Goal: Transaction & Acquisition: Obtain resource

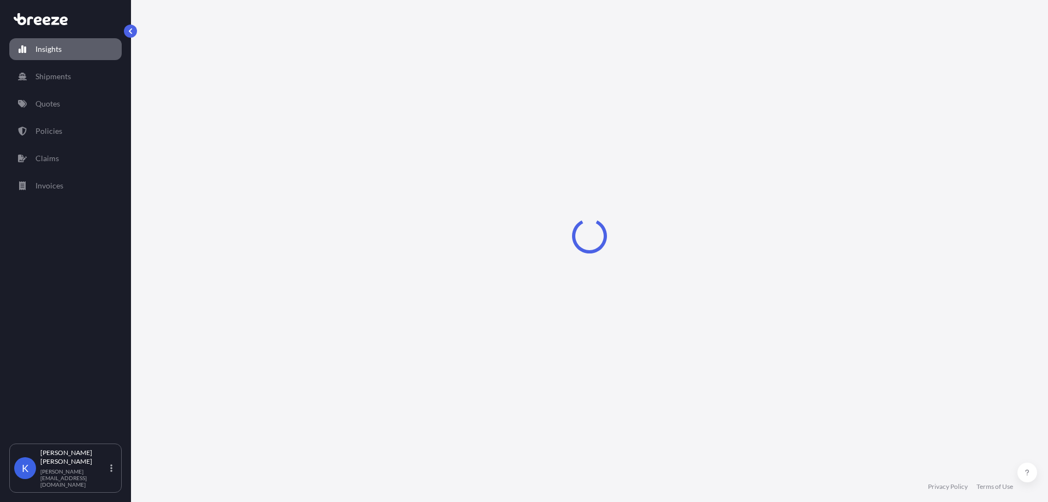
select select "2025"
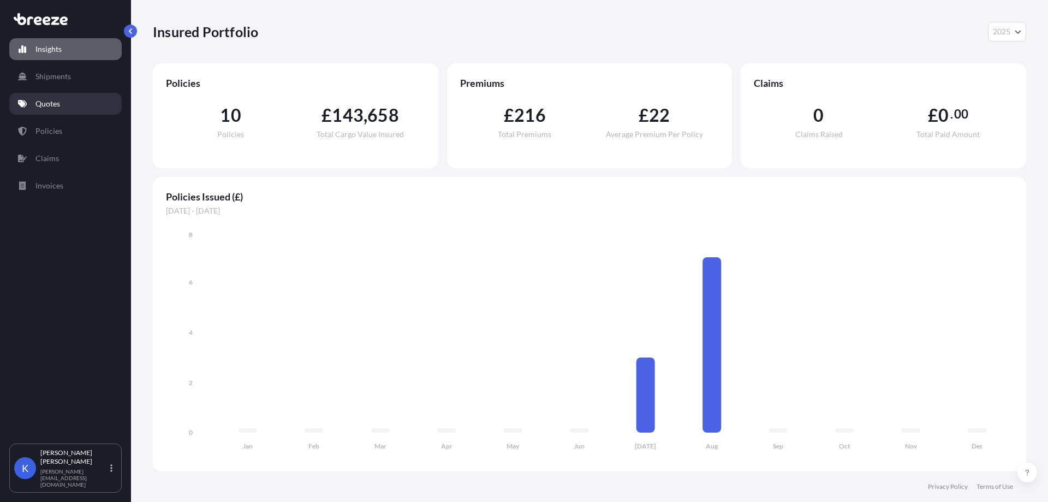
click at [71, 104] on link "Quotes" at bounding box center [65, 104] width 112 height 22
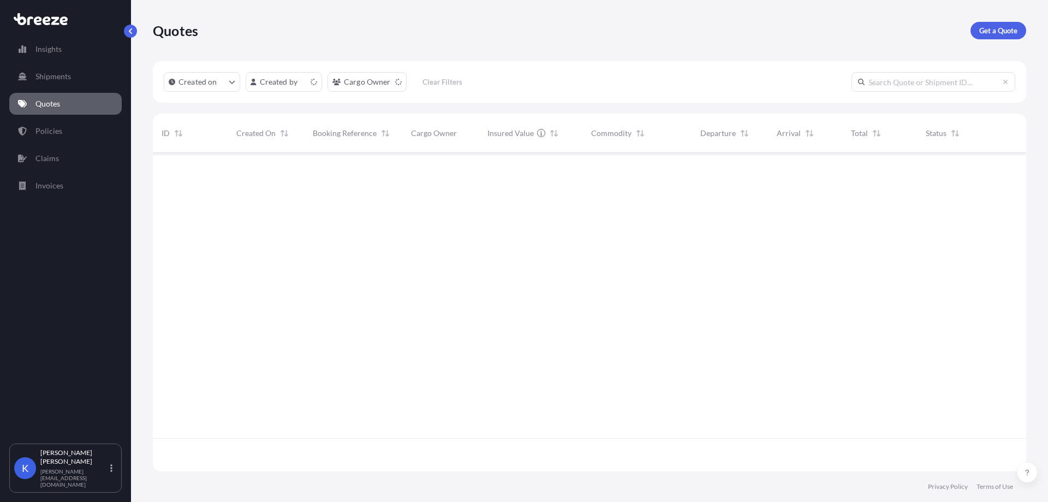
scroll to position [316, 865]
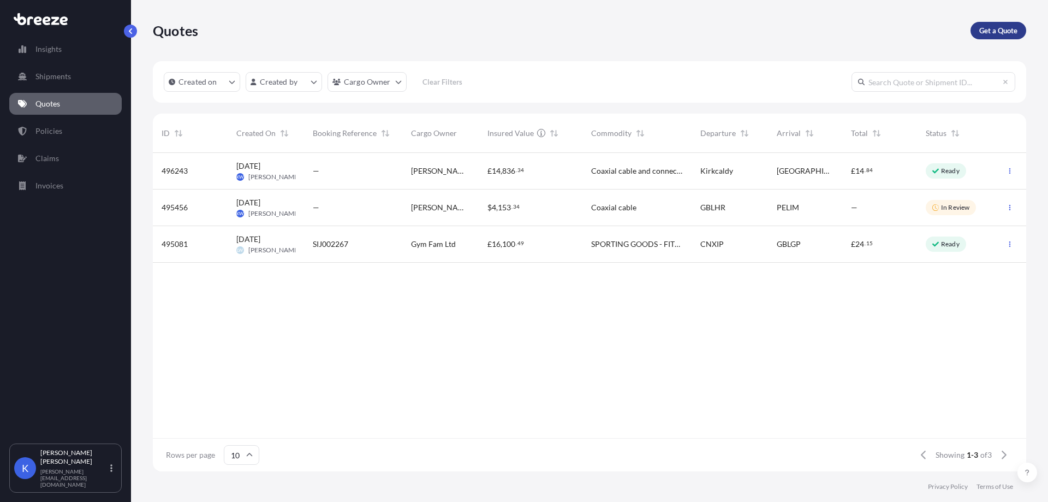
click at [1004, 31] on p "Get a Quote" at bounding box center [998, 30] width 38 height 11
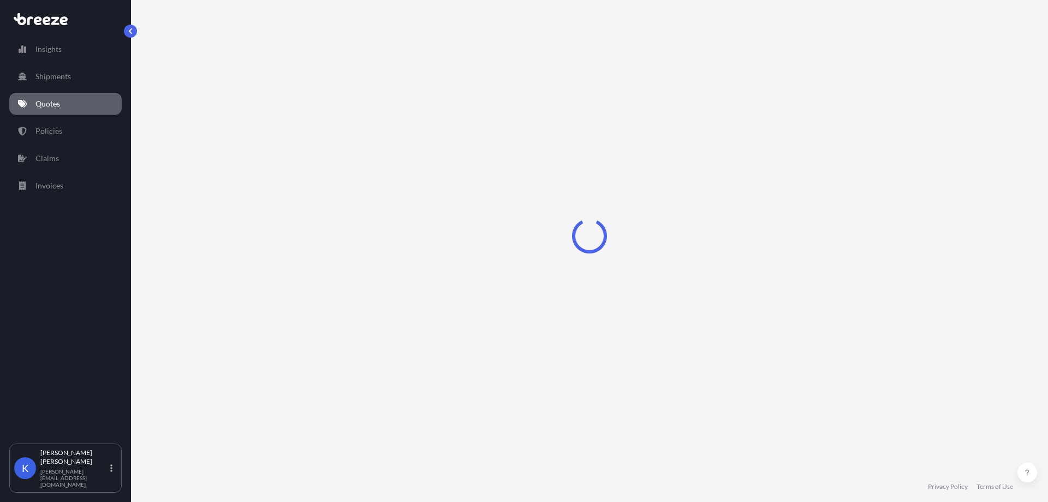
select select "Sea"
select select "1"
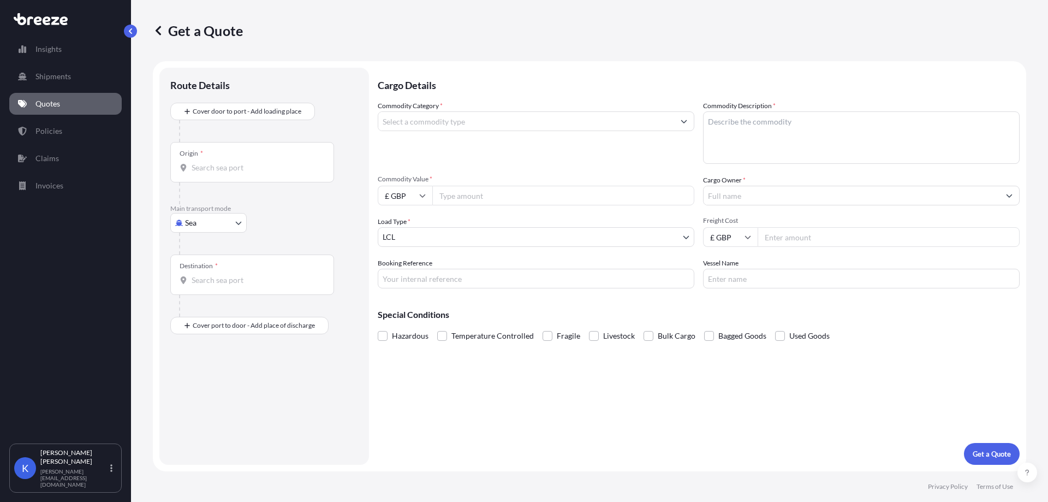
click at [397, 130] on input "Commodity Category *" at bounding box center [526, 121] width 296 height 20
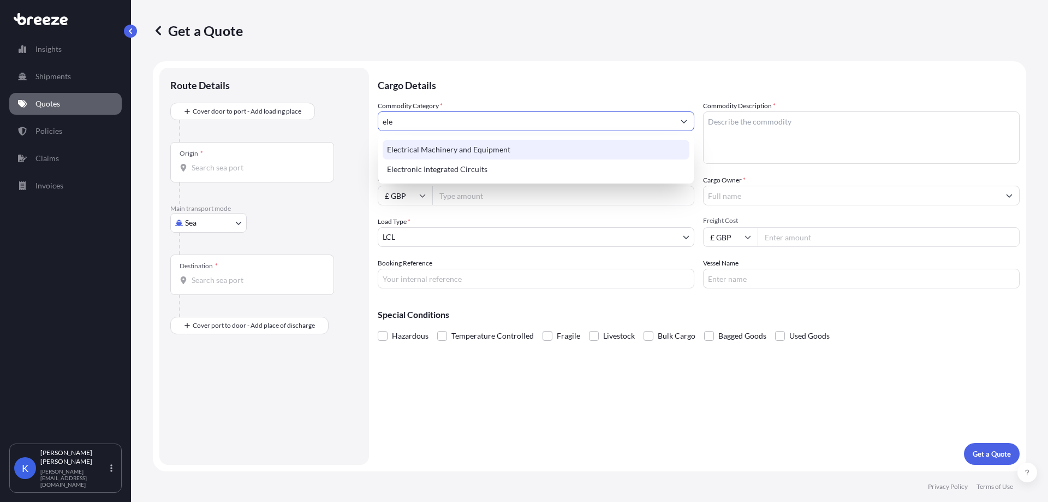
click at [472, 153] on div "Electrical Machinery and Equipment" at bounding box center [536, 150] width 307 height 20
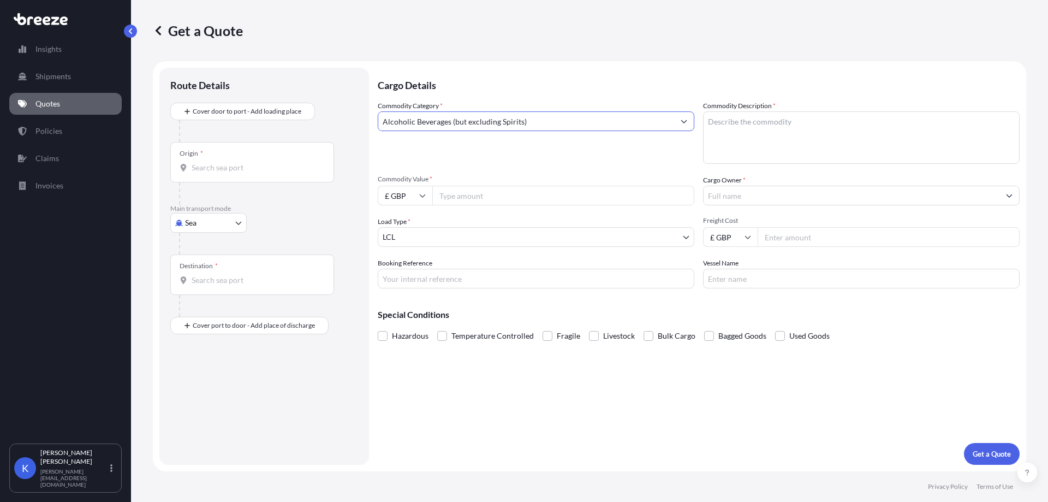
click at [519, 117] on input "Alcoholic Beverages (but excluding Spirits)" at bounding box center [526, 121] width 296 height 20
click at [562, 110] on div "Commodity Category * Alcoholic Beverages (but excluding Spirits)" at bounding box center [536, 131] width 317 height 63
click at [564, 116] on input "Alcoholic Beverages (but excluding Spirits)" at bounding box center [526, 121] width 296 height 20
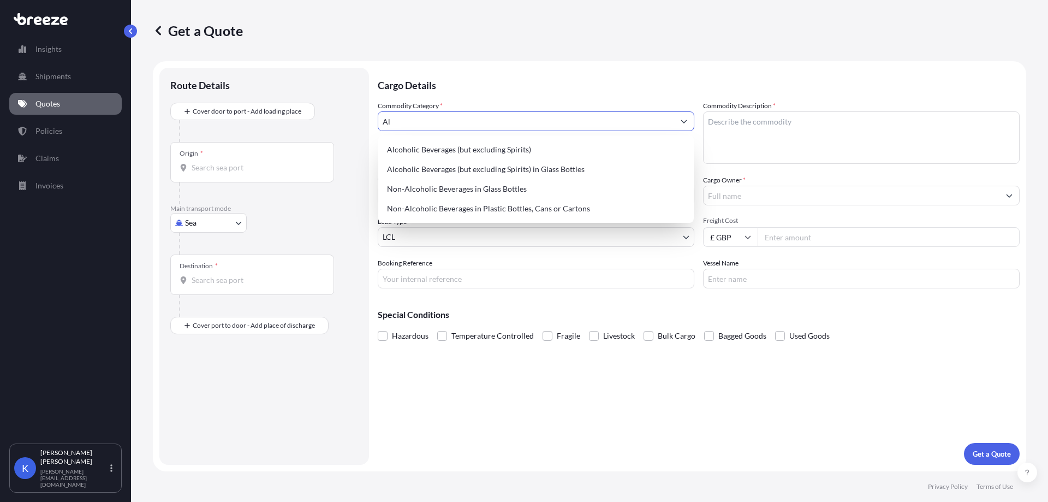
type input "A"
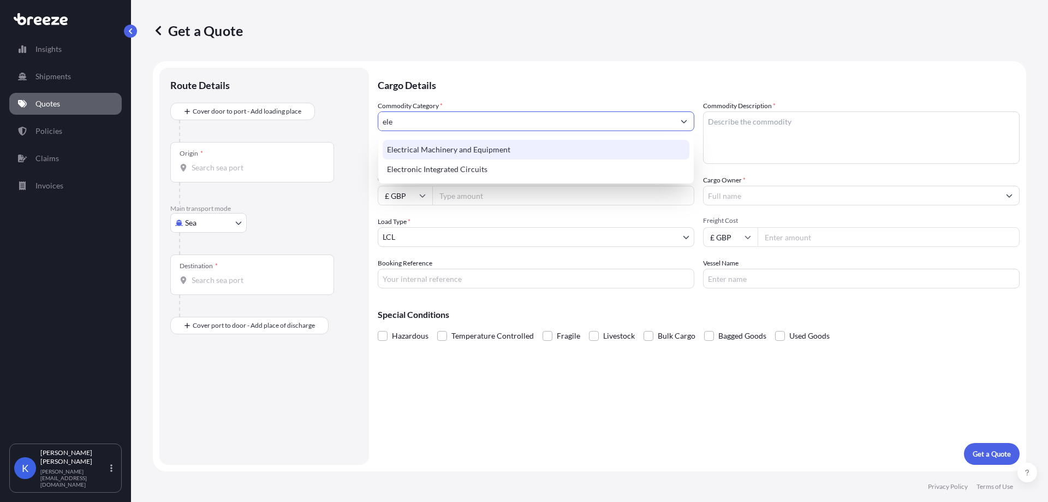
click at [570, 148] on div "Electrical Machinery and Equipment" at bounding box center [536, 150] width 307 height 20
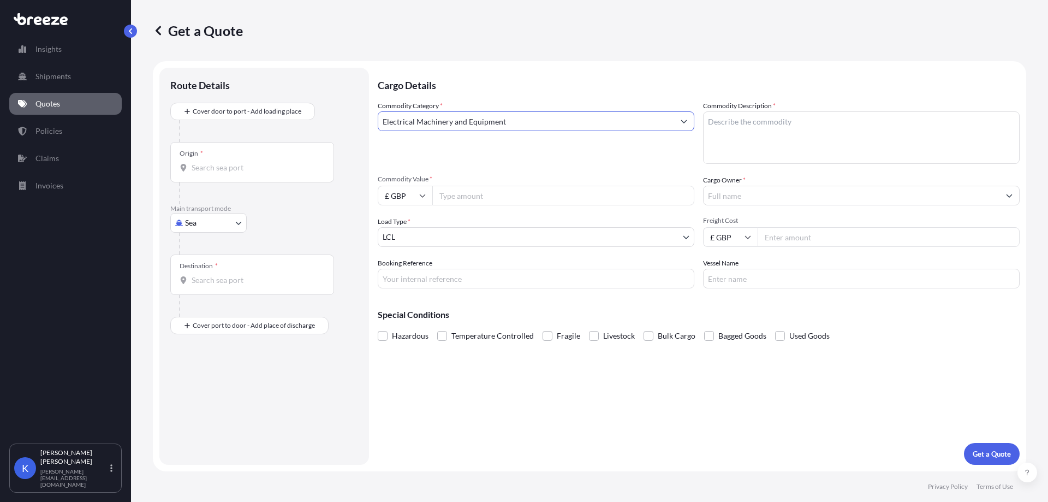
type input "Electrical Machinery and Equipment"
click at [726, 125] on textarea "Commodity Description *" at bounding box center [861, 137] width 317 height 52
click at [201, 222] on body "Insights Shipments Quotes Policies Claims Invoices K [PERSON_NAME] [PERSON_NAME…" at bounding box center [524, 251] width 1048 height 502
click at [206, 286] on span "Road" at bounding box center [199, 290] width 17 height 11
select select "Road"
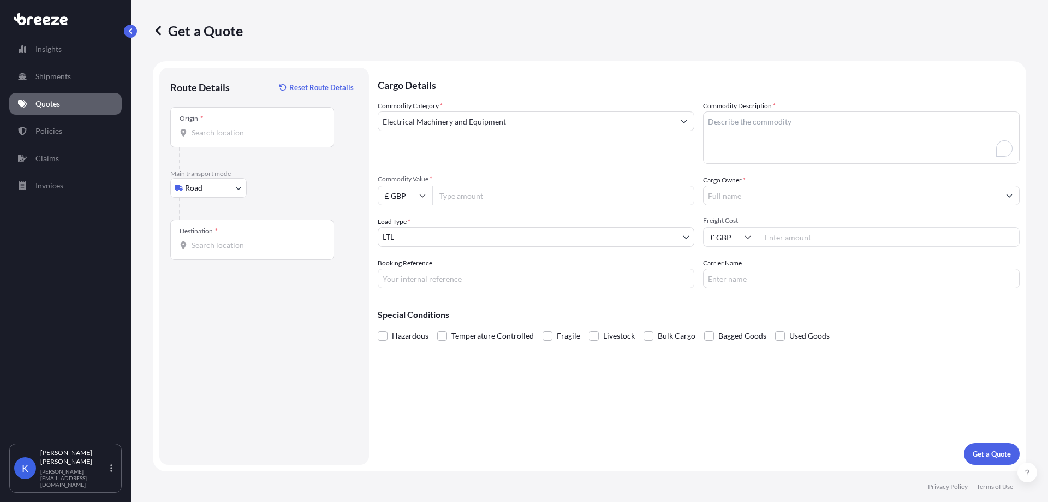
click at [243, 136] on input "Origin *" at bounding box center [256, 132] width 129 height 11
click at [228, 128] on input "Origin *" at bounding box center [256, 132] width 129 height 11
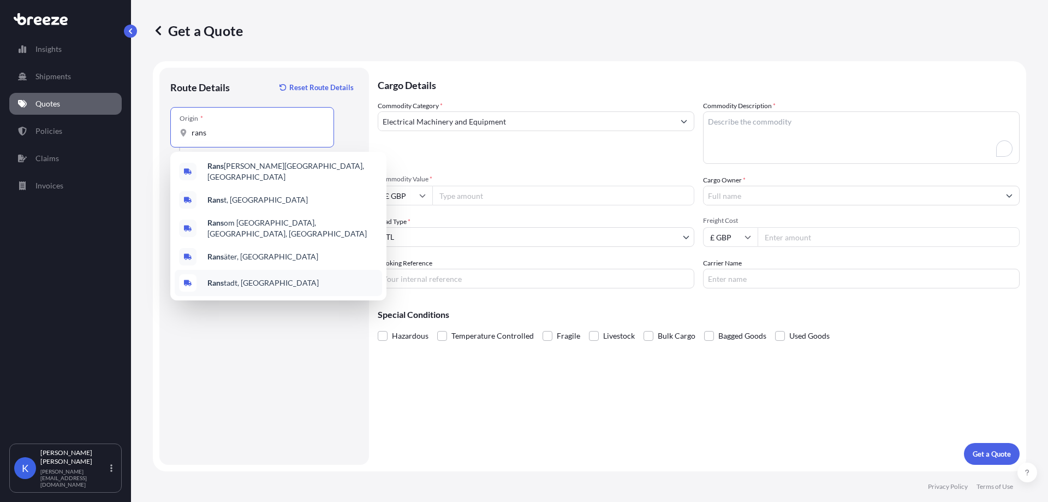
click at [256, 270] on div "Rans tadt, [GEOGRAPHIC_DATA]" at bounding box center [278, 283] width 207 height 26
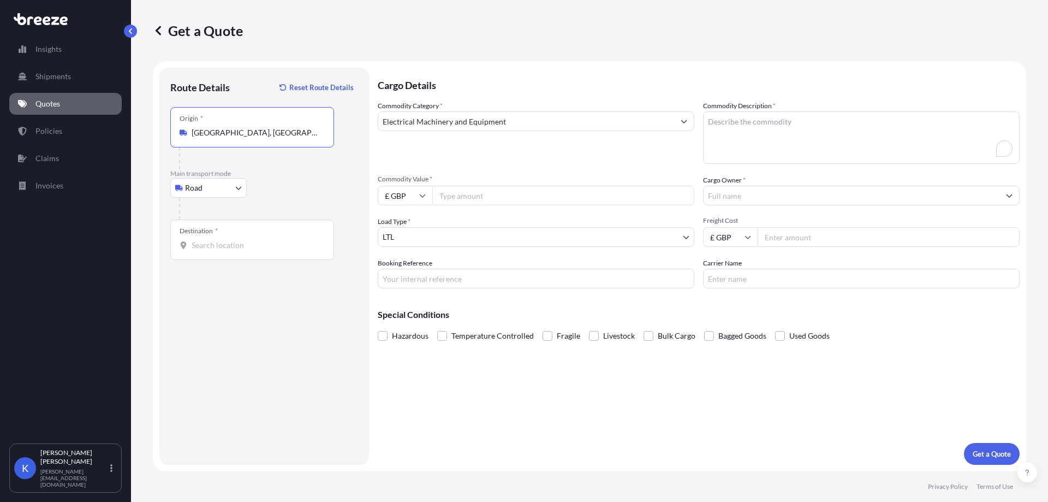
type input "[GEOGRAPHIC_DATA], [GEOGRAPHIC_DATA]"
click at [233, 230] on div "Destination *" at bounding box center [252, 239] width 164 height 40
click at [233, 240] on input "Destination *" at bounding box center [256, 245] width 129 height 11
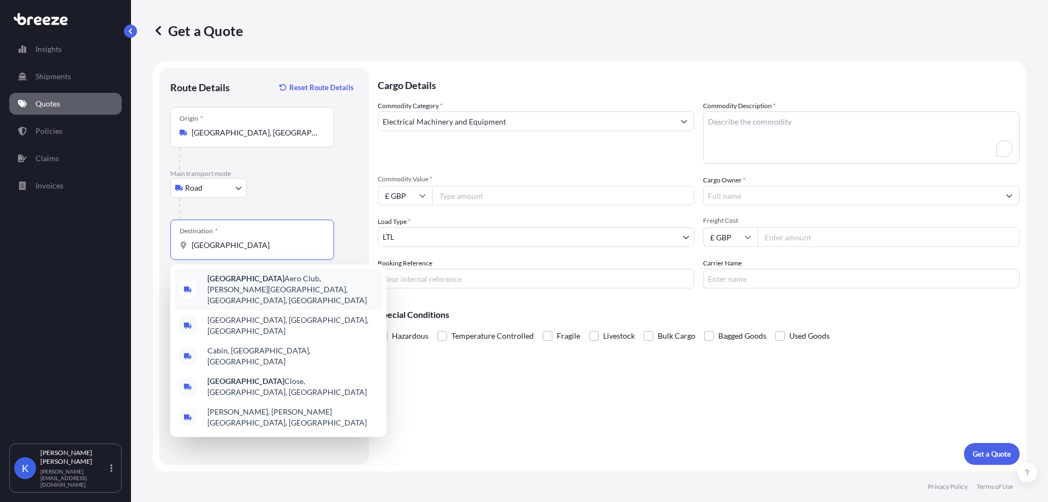
drag, startPoint x: 254, startPoint y: 241, endPoint x: 172, endPoint y: 238, distance: 82.5
click at [172, 238] on div "Destination * [GEOGRAPHIC_DATA]" at bounding box center [252, 239] width 164 height 40
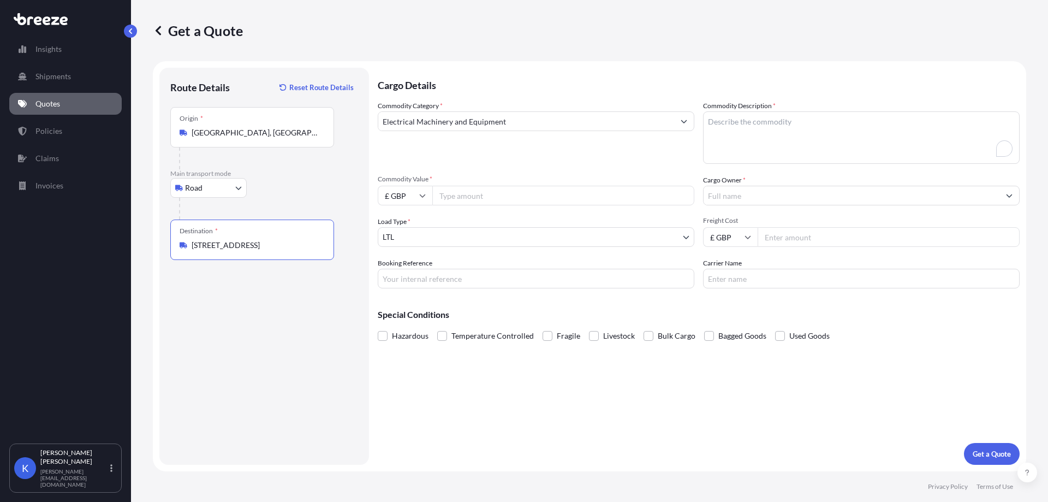
type input "[STREET_ADDRESS]"
click at [772, 196] on input "Cargo Owner *" at bounding box center [852, 196] width 296 height 20
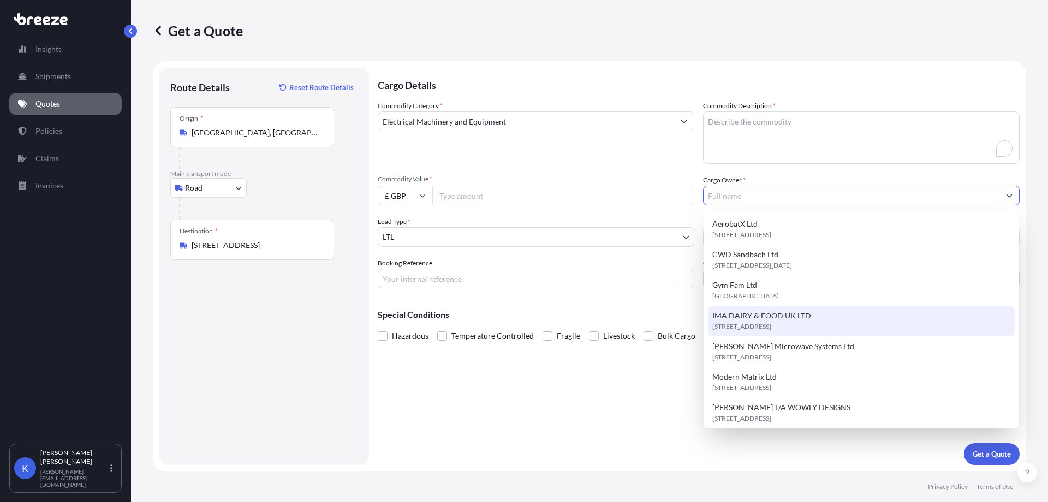
click at [782, 317] on span "IMA DAIRY & FOOD UK LTD" at bounding box center [761, 315] width 99 height 11
type input "IMA DAIRY & FOOD UK LTD"
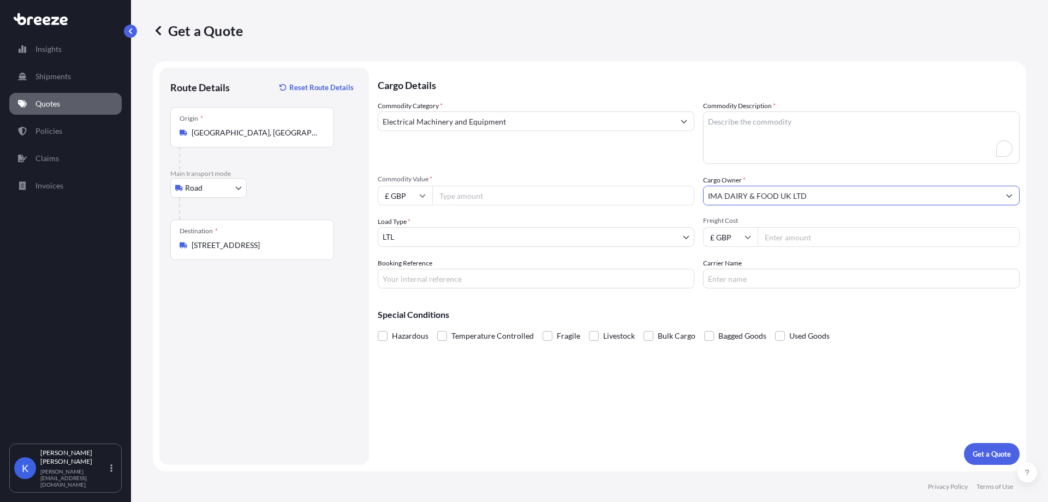
click at [791, 239] on input "Freight Cost" at bounding box center [889, 237] width 262 height 20
click at [815, 241] on input "Freight Cost" at bounding box center [889, 237] width 262 height 20
type input "1150"
click at [472, 202] on input "Commodity Value *" at bounding box center [563, 196] width 262 height 20
paste input "19513.07"
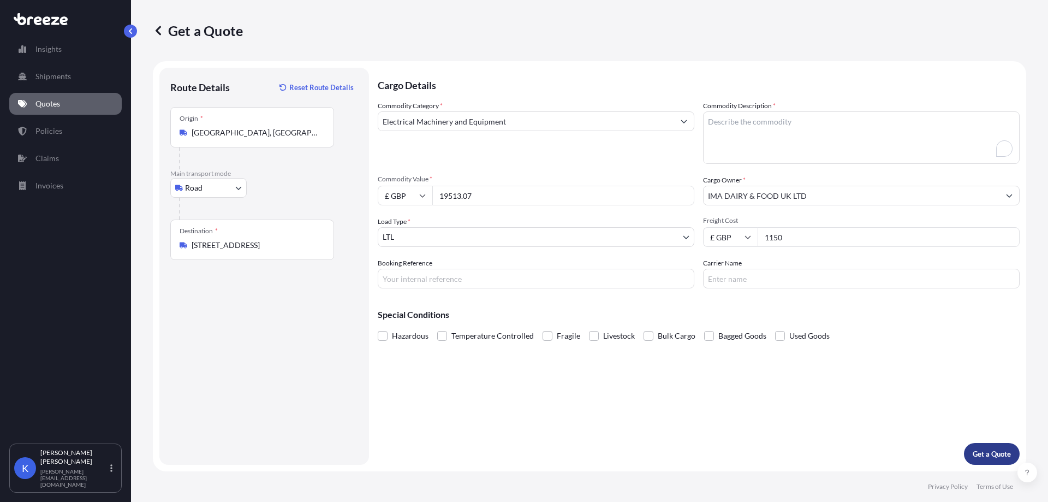
type input "19513.07"
click at [988, 458] on p "Get a Quote" at bounding box center [992, 453] width 38 height 11
click at [830, 128] on textarea "Commodity Description *" at bounding box center [861, 137] width 317 height 52
type textarea "Machine"
click at [997, 456] on p "Get a Quote" at bounding box center [992, 453] width 38 height 11
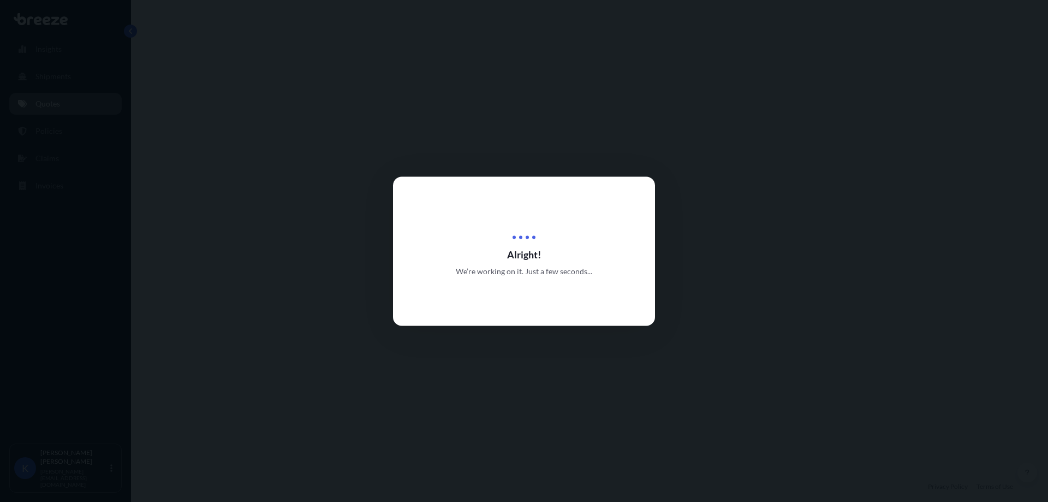
select select "Road"
select select "1"
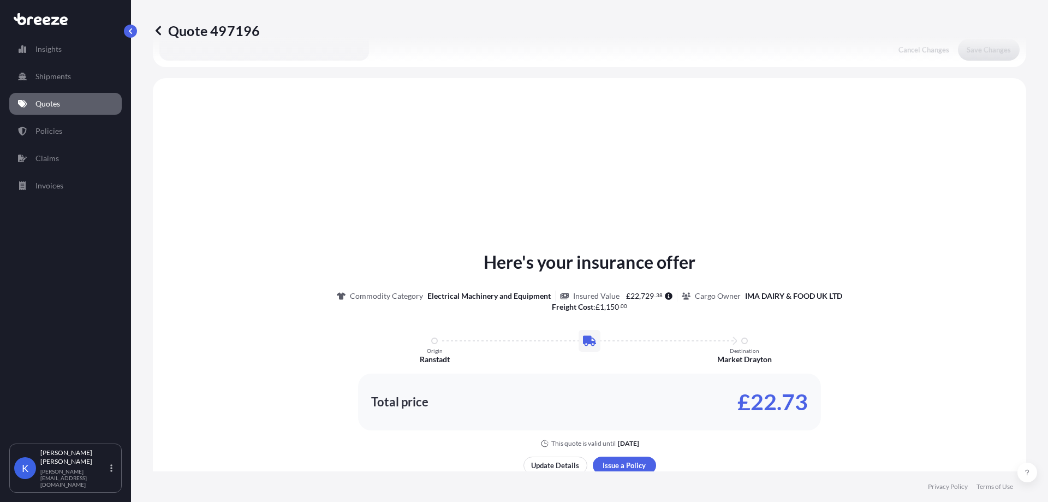
scroll to position [329, 0]
